Goal: Information Seeking & Learning: Learn about a topic

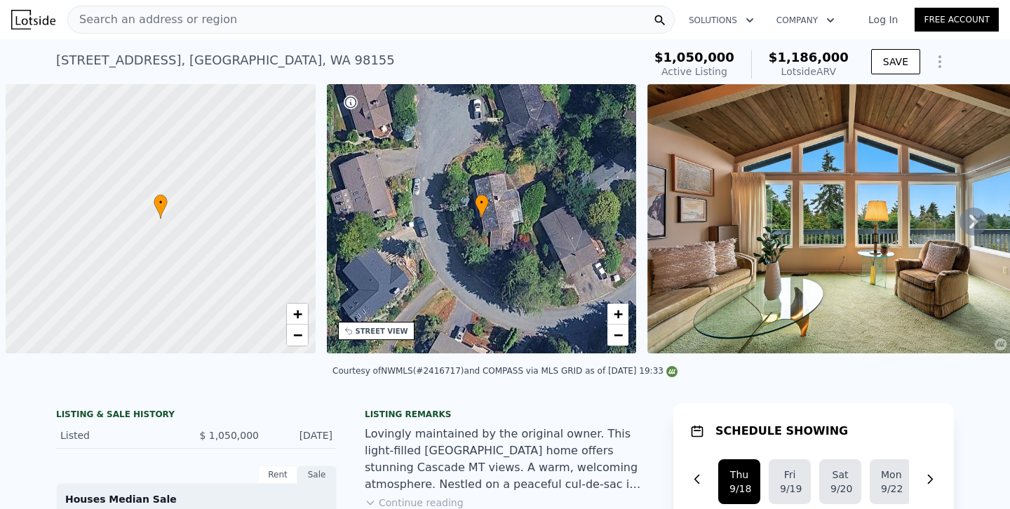
scroll to position [0, 486]
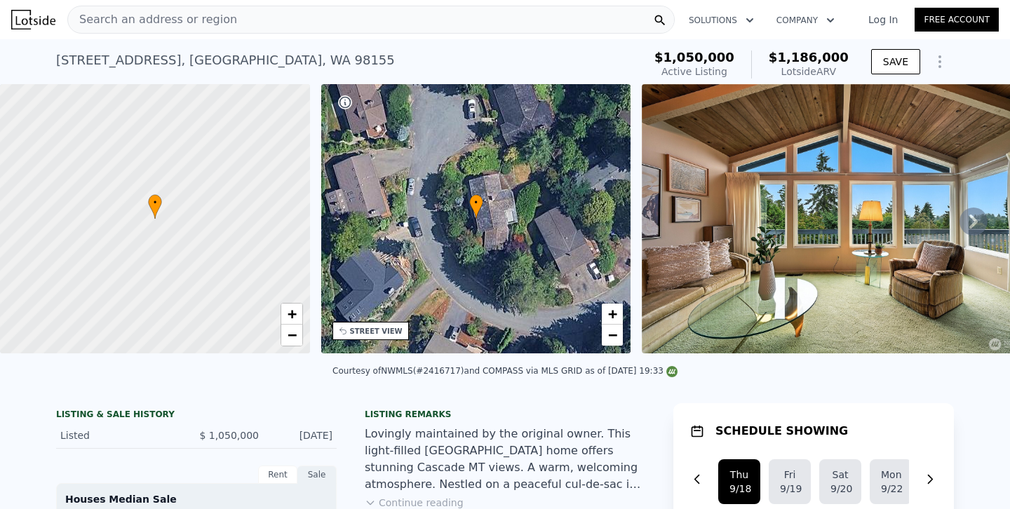
click at [364, 23] on div "Search an address or region" at bounding box center [371, 20] width 608 height 28
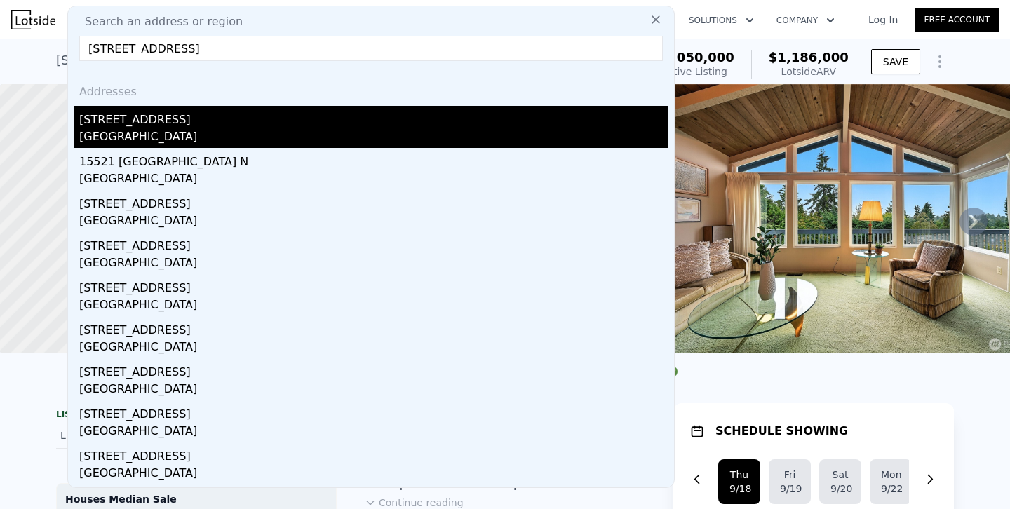
type input "[STREET_ADDRESS]"
click at [183, 130] on div "[GEOGRAPHIC_DATA]" at bounding box center [373, 138] width 589 height 20
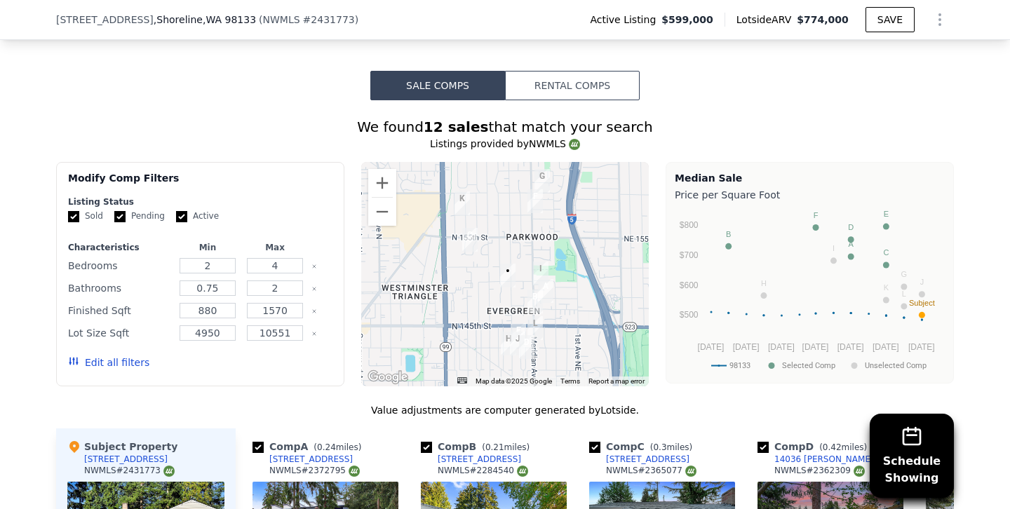
scroll to position [1016, 0]
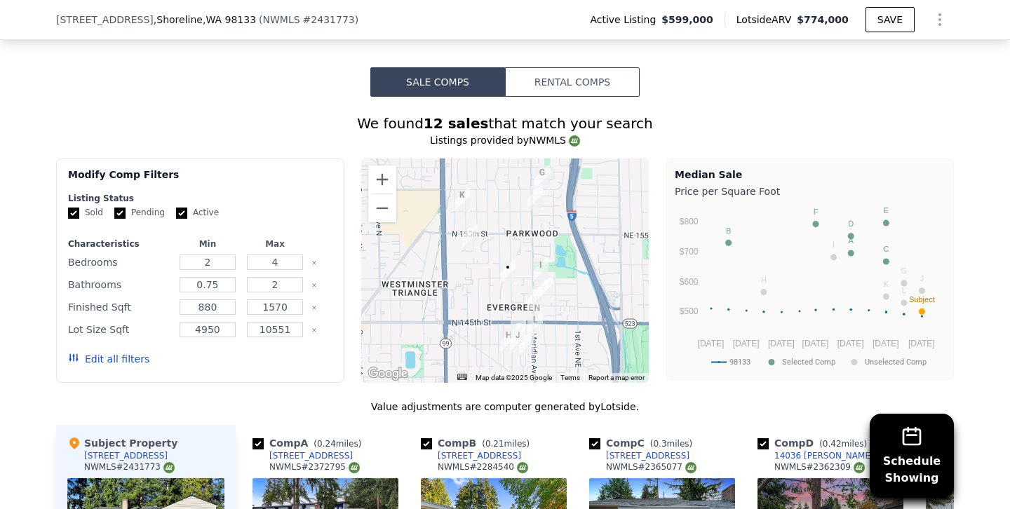
click at [123, 357] on button "Edit all filters" at bounding box center [108, 359] width 81 height 14
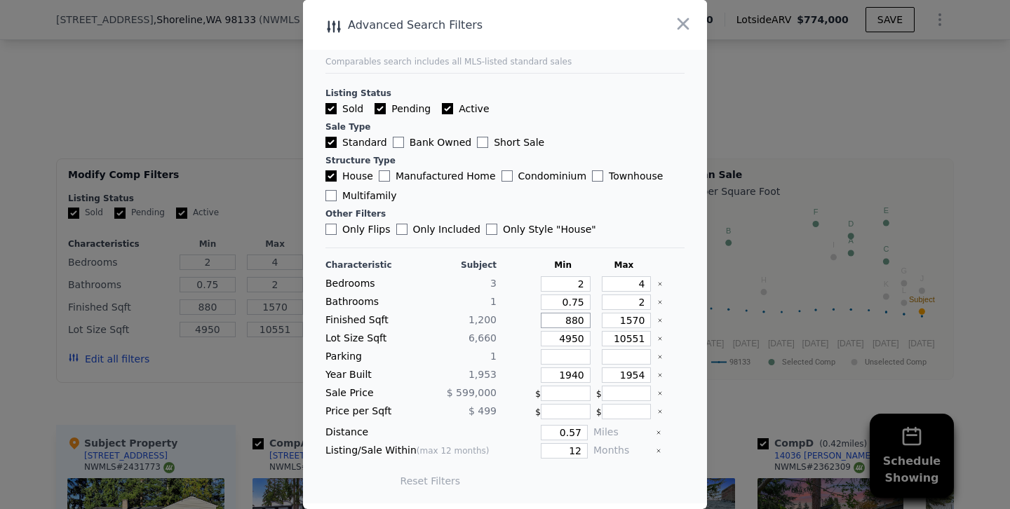
drag, startPoint x: 562, startPoint y: 321, endPoint x: 648, endPoint y: 321, distance: 86.3
click at [648, 321] on div "Finished Sqft 1,[PHONE_NUMBER]" at bounding box center [505, 320] width 359 height 15
type input "1"
type input "10"
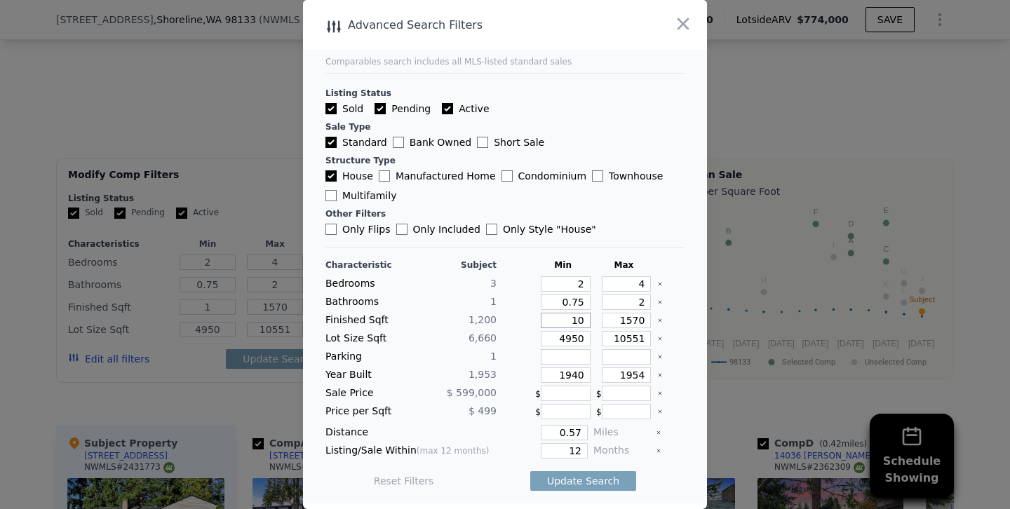
type input "10"
type input "100"
type input "1000"
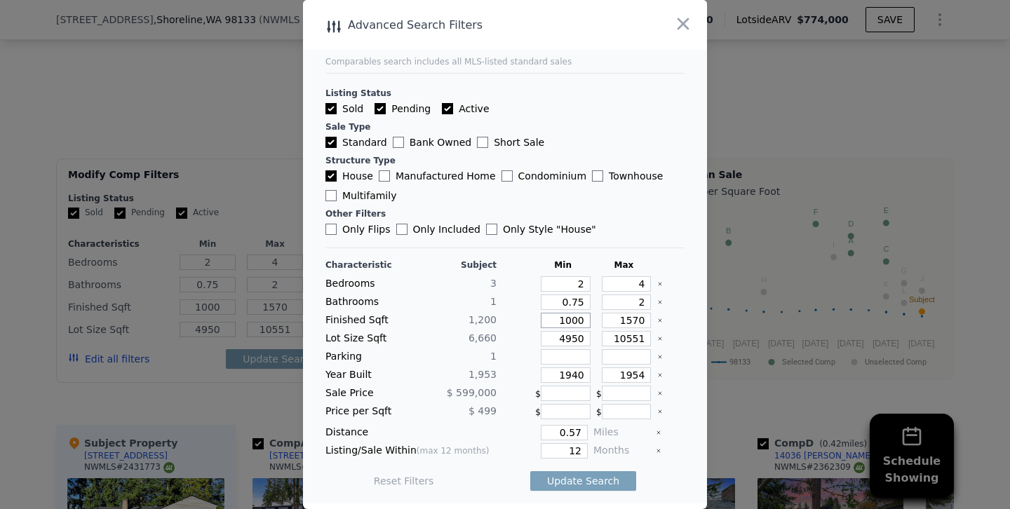
type input "1000"
click at [631, 318] on input "1570" at bounding box center [627, 320] width 50 height 15
drag, startPoint x: 638, startPoint y: 375, endPoint x: 718, endPoint y: 362, distance: 81.1
click at [718, 362] on div "​ Advanced Search Filters Comparables search includes all MLS-listed standard s…" at bounding box center [505, 254] width 1010 height 509
click at [648, 371] on input "1954" at bounding box center [627, 375] width 50 height 15
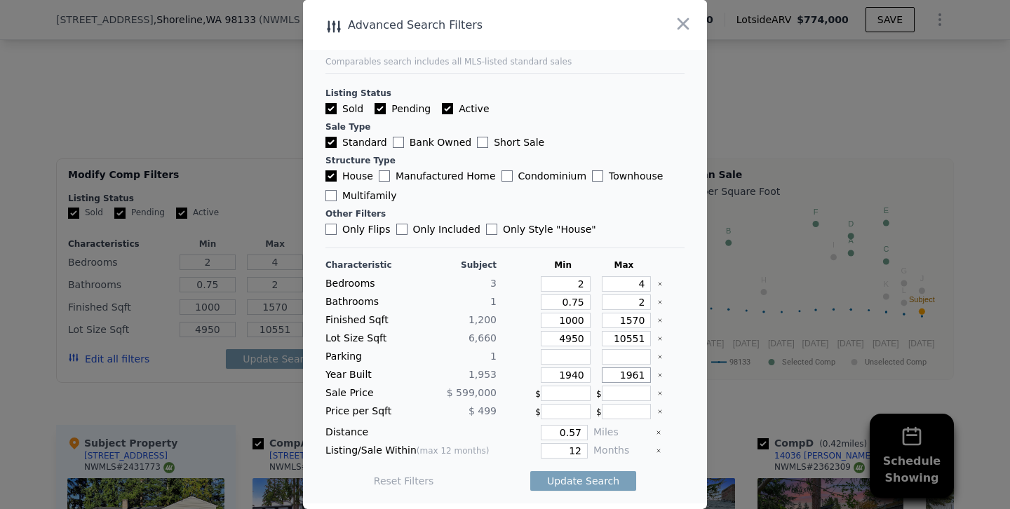
type input "1961"
drag, startPoint x: 581, startPoint y: 451, endPoint x: 659, endPoint y: 453, distance: 77.9
click at [659, 453] on div "Listing/Sale Within (max 12 months) 12 Months" at bounding box center [505, 450] width 359 height 15
type input "6"
click at [531, 472] on button "Update Search" at bounding box center [584, 482] width 106 height 20
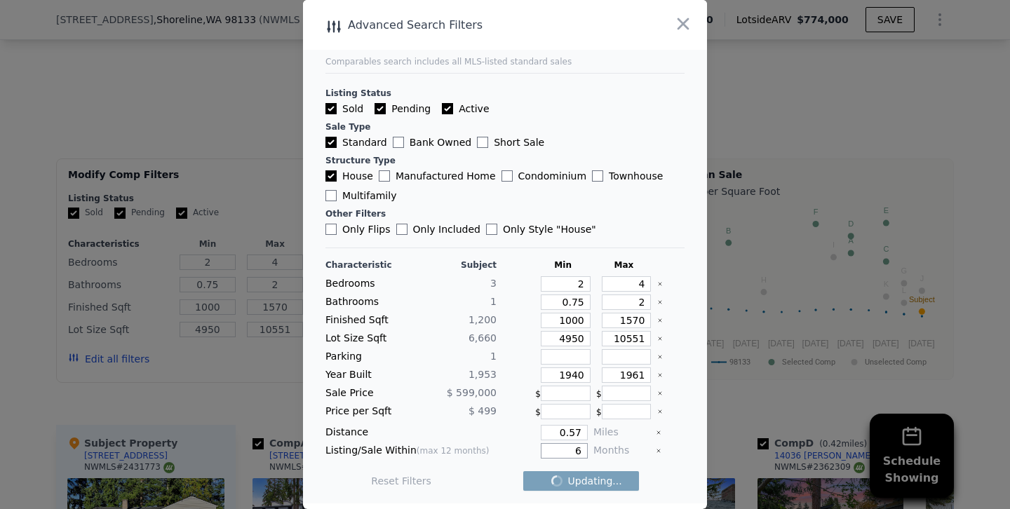
checkbox input "false"
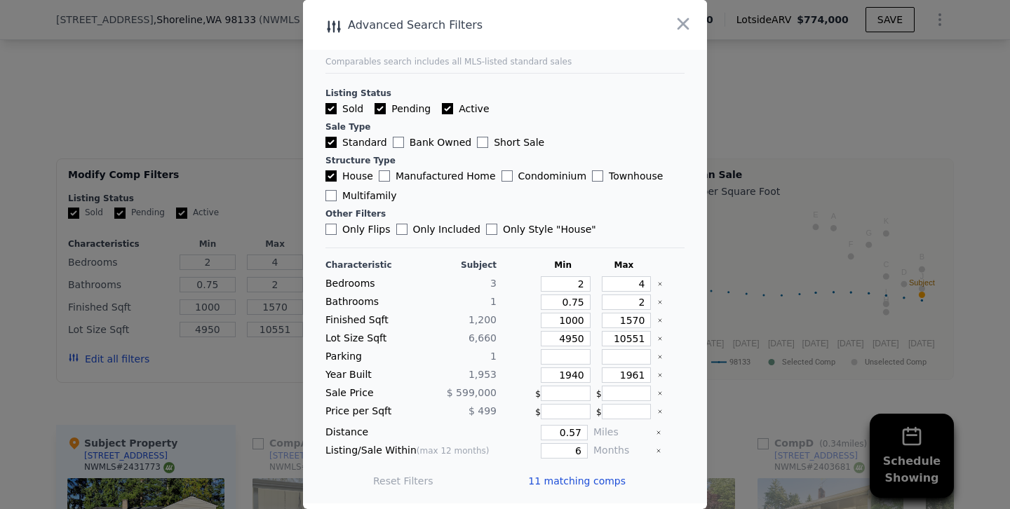
click at [268, 148] on div at bounding box center [505, 254] width 1010 height 509
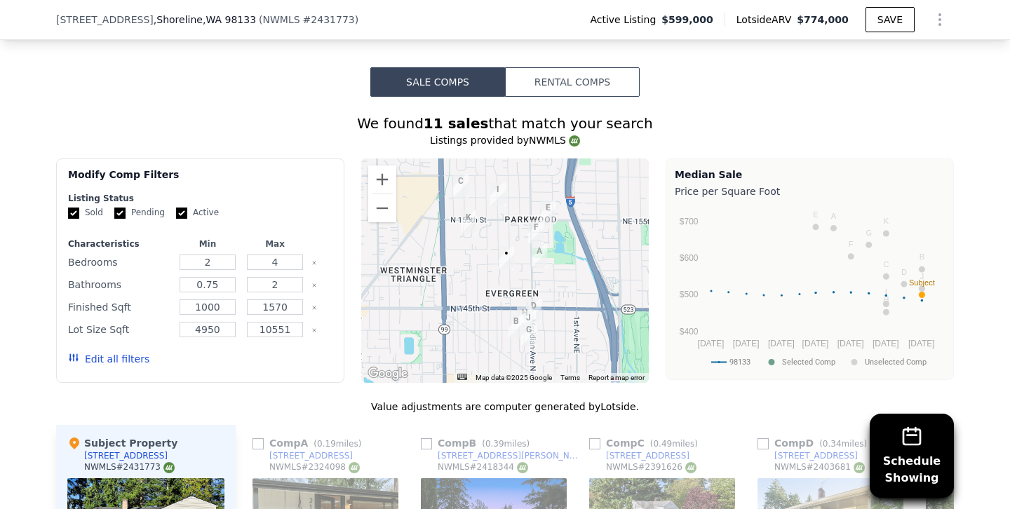
click at [126, 360] on button "Edit all filters" at bounding box center [108, 359] width 81 height 14
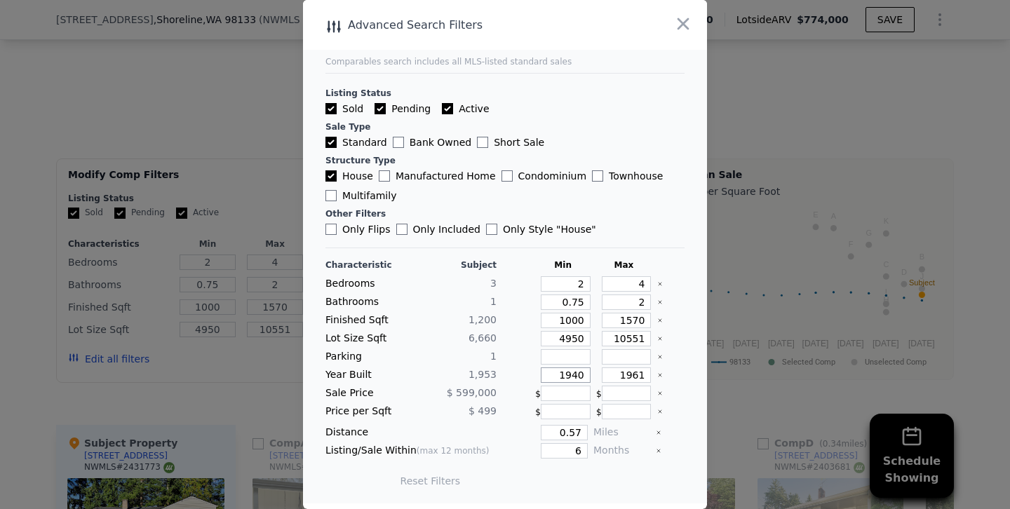
drag, startPoint x: 573, startPoint y: 374, endPoint x: 641, endPoint y: 375, distance: 68.1
click at [641, 375] on div "Year Built 1,953 1940 1961" at bounding box center [505, 375] width 359 height 15
type input "1946"
click at [577, 482] on button "Update Search" at bounding box center [584, 482] width 106 height 20
click at [260, 157] on div at bounding box center [505, 254] width 1010 height 509
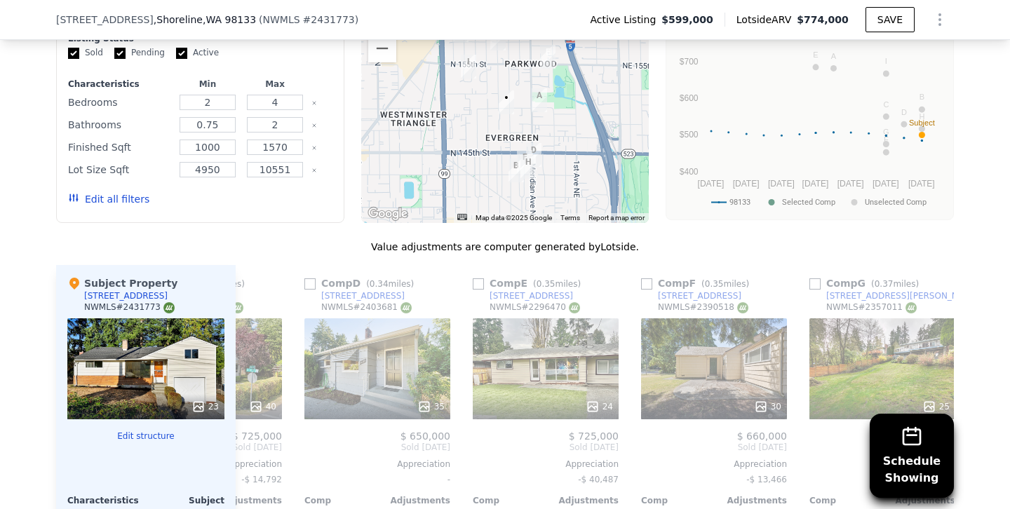
scroll to position [1173, 0]
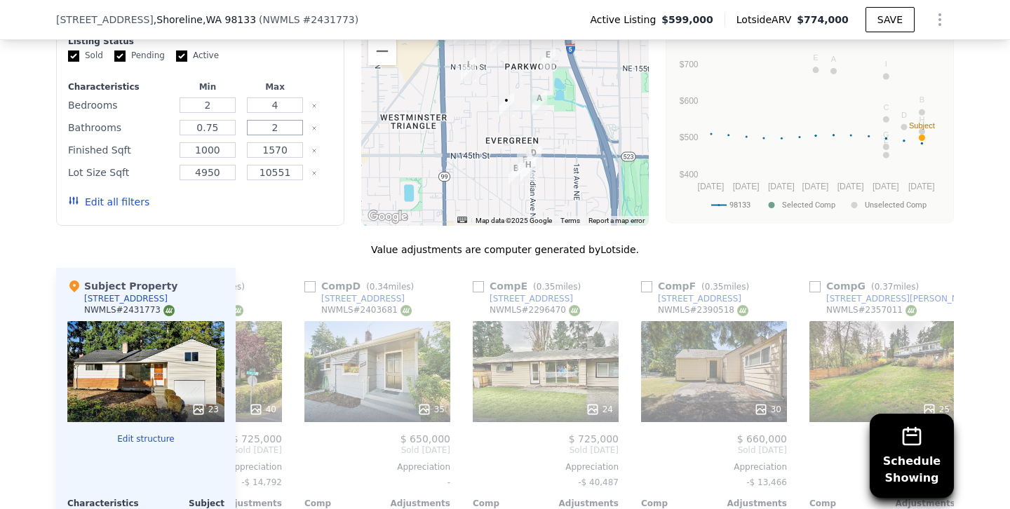
drag, startPoint x: 262, startPoint y: 126, endPoint x: 359, endPoint y: 128, distance: 96.1
click at [359, 128] on div "Modify Comp Filters Listing Status Sold Pending Active Characteristics Min Max …" at bounding box center [505, 113] width 898 height 225
type input "1"
click at [226, 192] on button "Update Search" at bounding box center [279, 202] width 106 height 20
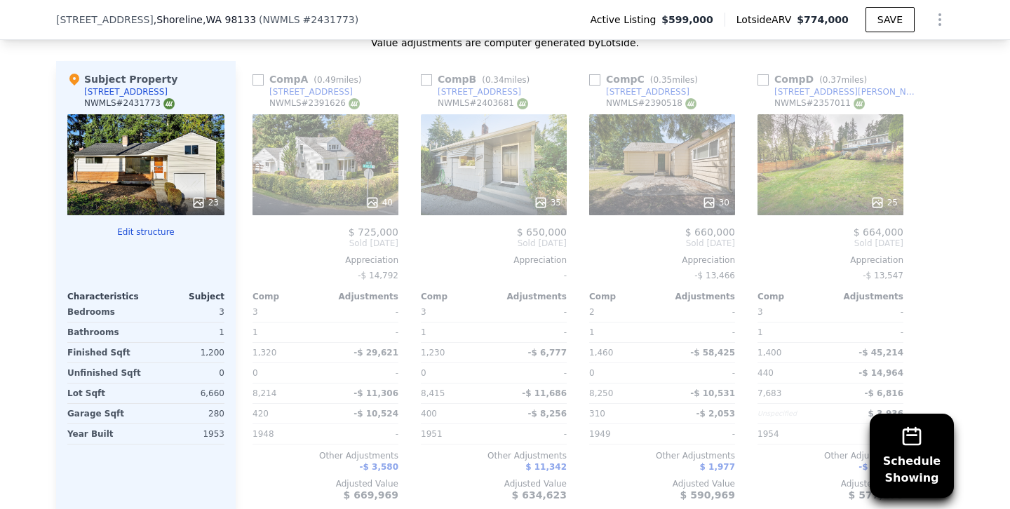
scroll to position [0, 0]
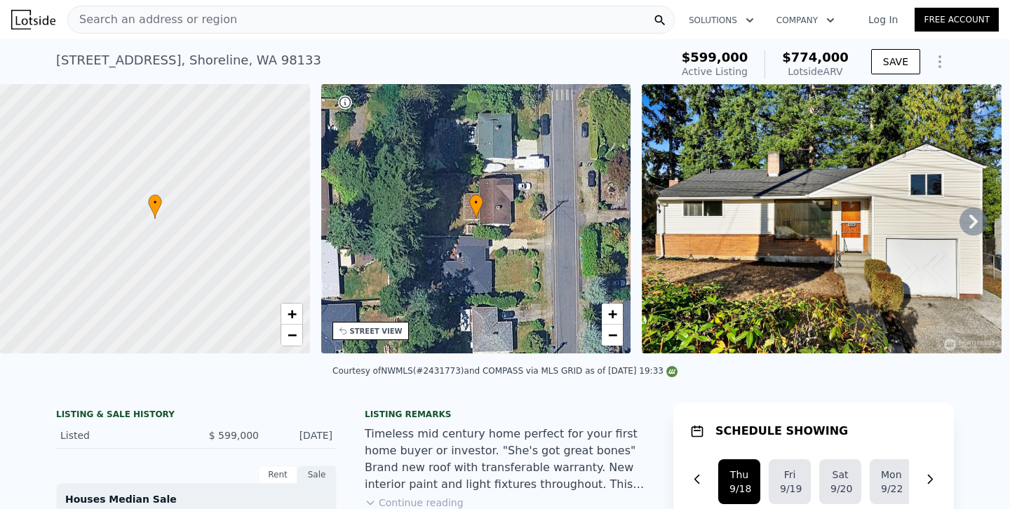
click at [284, 16] on div "Search an address or region" at bounding box center [371, 20] width 608 height 28
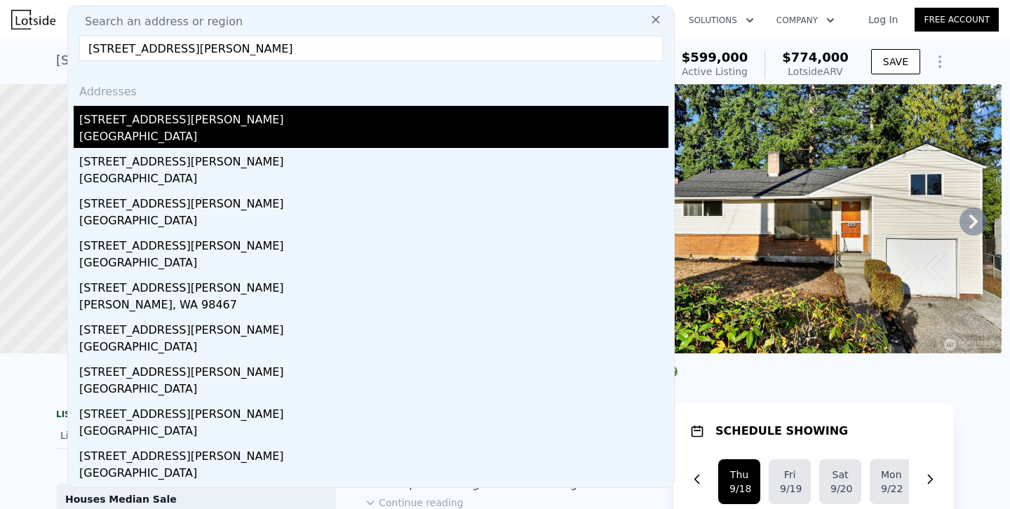
type input "[STREET_ADDRESS][PERSON_NAME]"
click at [175, 126] on div "[STREET_ADDRESS][PERSON_NAME]" at bounding box center [373, 117] width 589 height 22
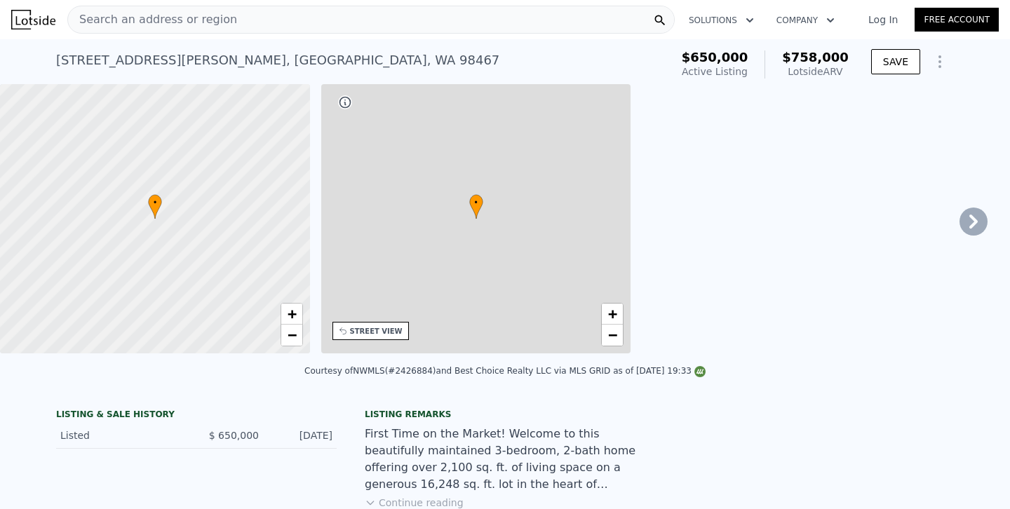
type input "3"
type input "5"
type input "1.75"
type input "2.75"
type input "1692"
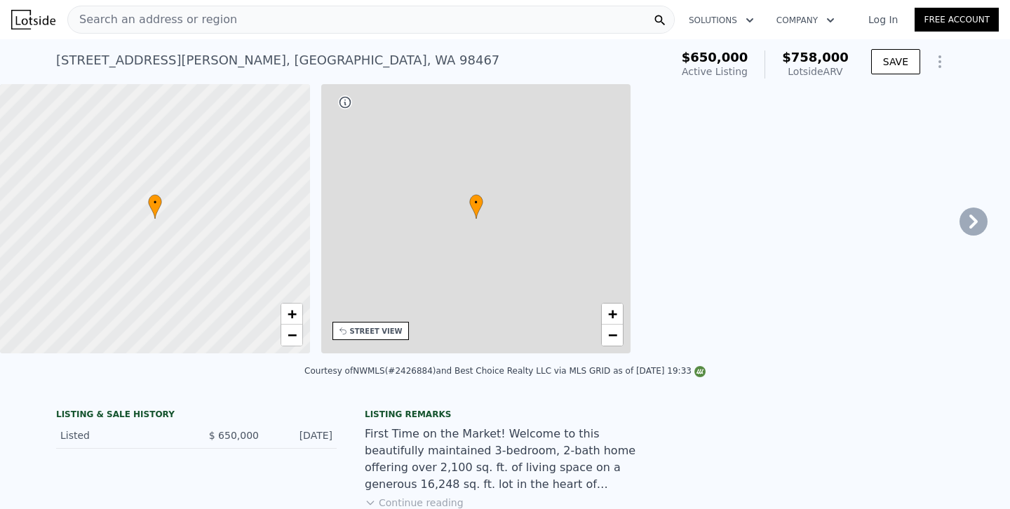
type input "2735"
type input "9483"
type input "15288"
type input "$ 758,000"
type input "$ 6,198"
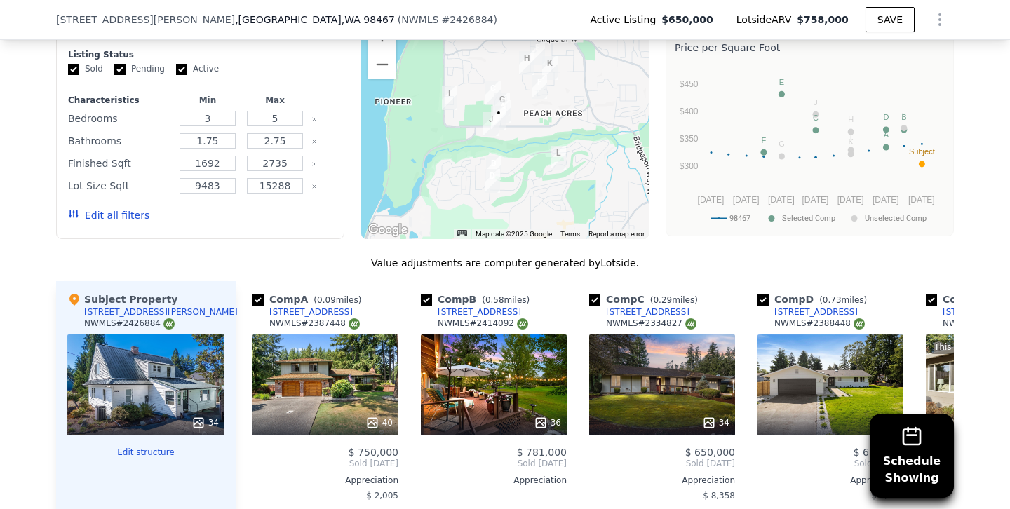
scroll to position [1514, 0]
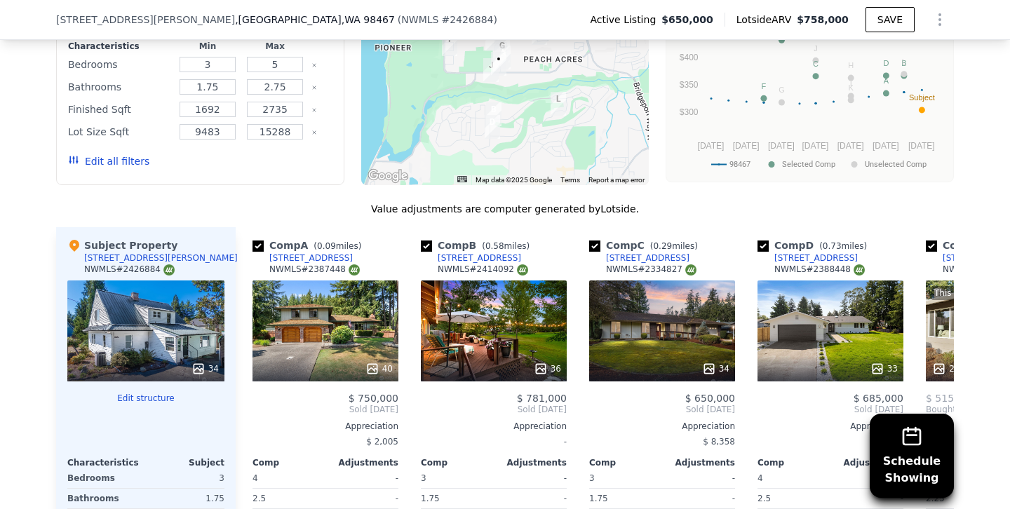
click at [131, 168] on button "Edit all filters" at bounding box center [108, 161] width 81 height 14
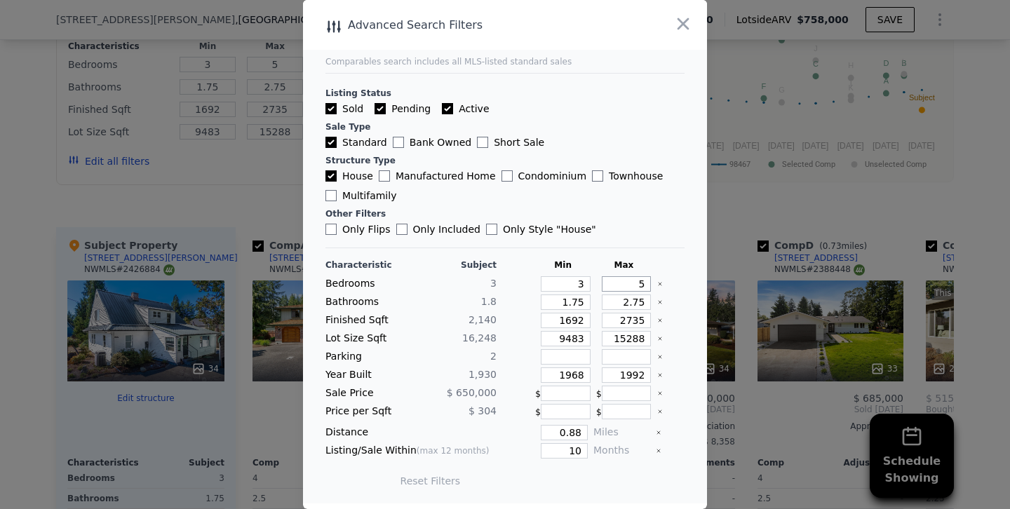
drag, startPoint x: 627, startPoint y: 286, endPoint x: 705, endPoint y: 283, distance: 77.9
click at [705, 283] on main "Comparables search includes all MLS-listed standard sales Listing Status Sold P…" at bounding box center [505, 252] width 404 height 504
type input "3"
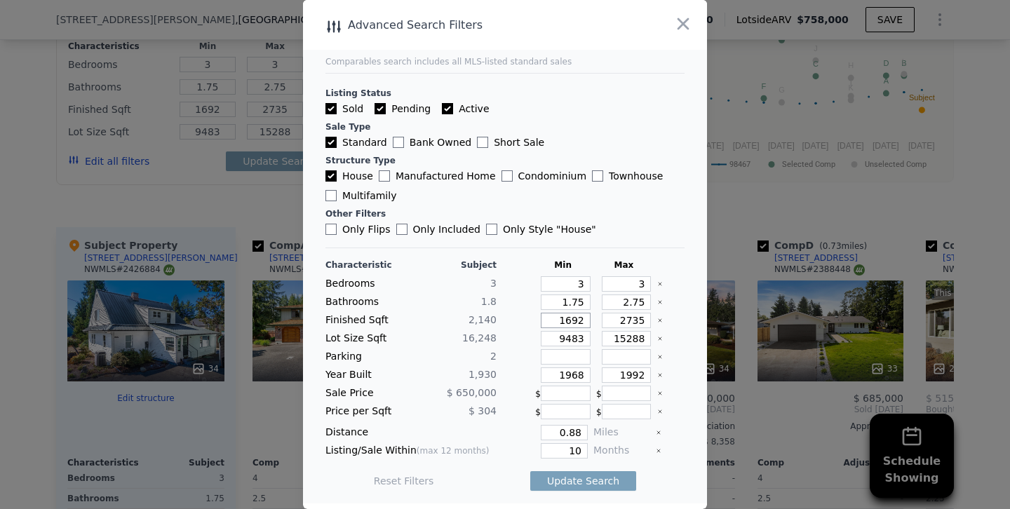
click at [573, 321] on input "1692" at bounding box center [566, 320] width 50 height 15
type input "192"
type input "1892"
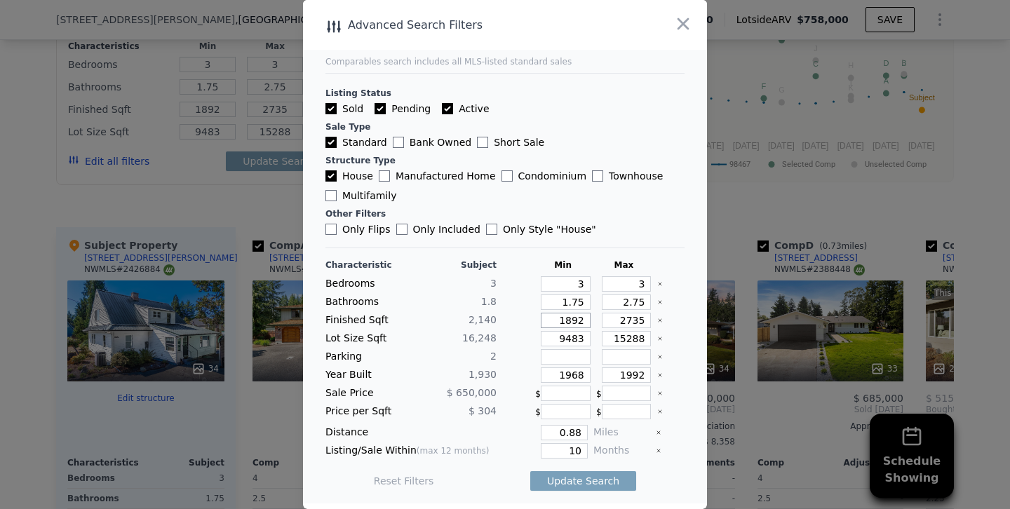
type input "1892"
click at [632, 320] on input "2735" at bounding box center [627, 320] width 50 height 15
type input "235"
type input "2435"
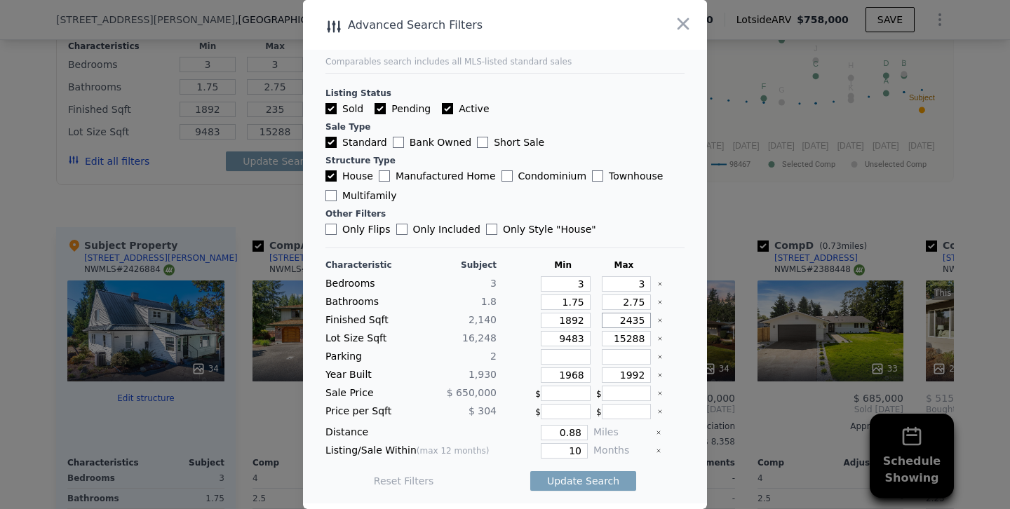
type input "2435"
drag, startPoint x: 572, startPoint y: 374, endPoint x: 716, endPoint y: 374, distance: 143.9
click at [716, 374] on div "​ Advanced Search Filters Comparables search includes all MLS-listed standard s…" at bounding box center [505, 254] width 1010 height 509
type input "1924"
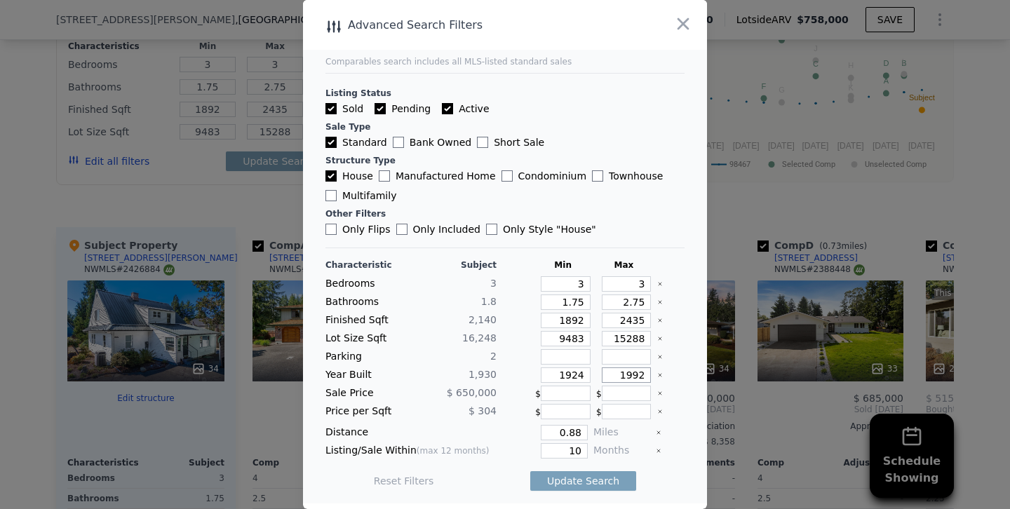
drag, startPoint x: 634, startPoint y: 374, endPoint x: 735, endPoint y: 371, distance: 101.8
click at [735, 371] on div "​ Advanced Search Filters Comparables search includes all MLS-listed standard s…" at bounding box center [505, 254] width 1010 height 509
type input "1940"
drag, startPoint x: 559, startPoint y: 444, endPoint x: 691, endPoint y: 449, distance: 131.3
click at [691, 449] on main "Comparables search includes all MLS-listed standard sales Listing Status Sold P…" at bounding box center [505, 252] width 404 height 504
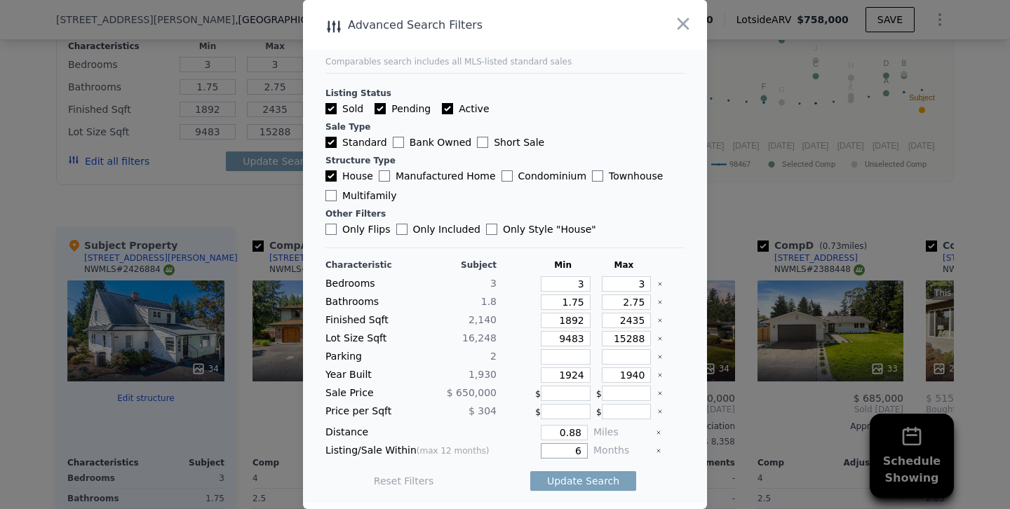
type input "6"
click at [531, 472] on button "Update Search" at bounding box center [584, 482] width 106 height 20
click at [259, 180] on div at bounding box center [505, 254] width 1010 height 509
